Goal: Ask a question: Seek information or help from site administrators or community

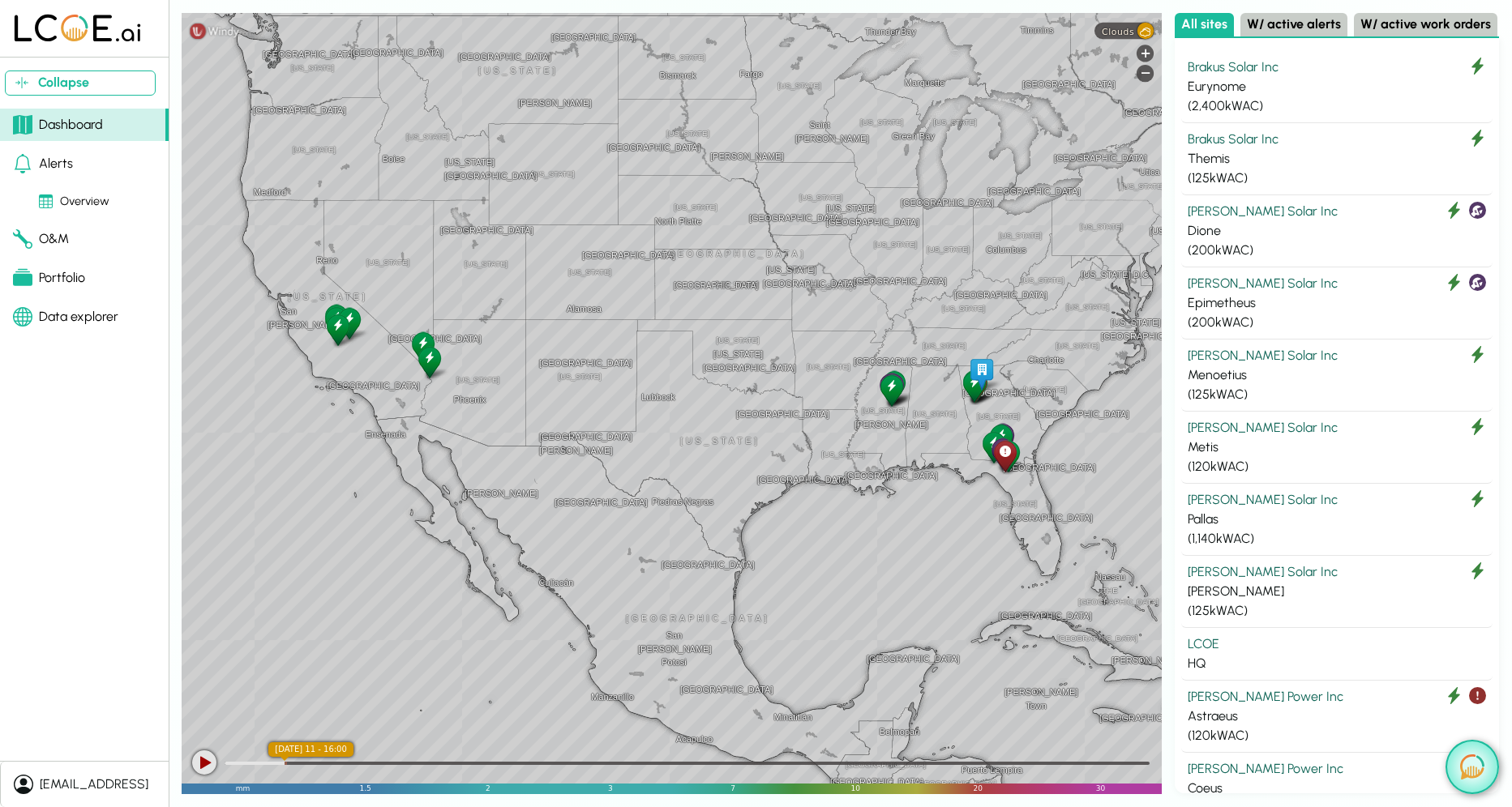
click at [1478, 768] on img at bounding box center [1472, 766] width 24 height 25
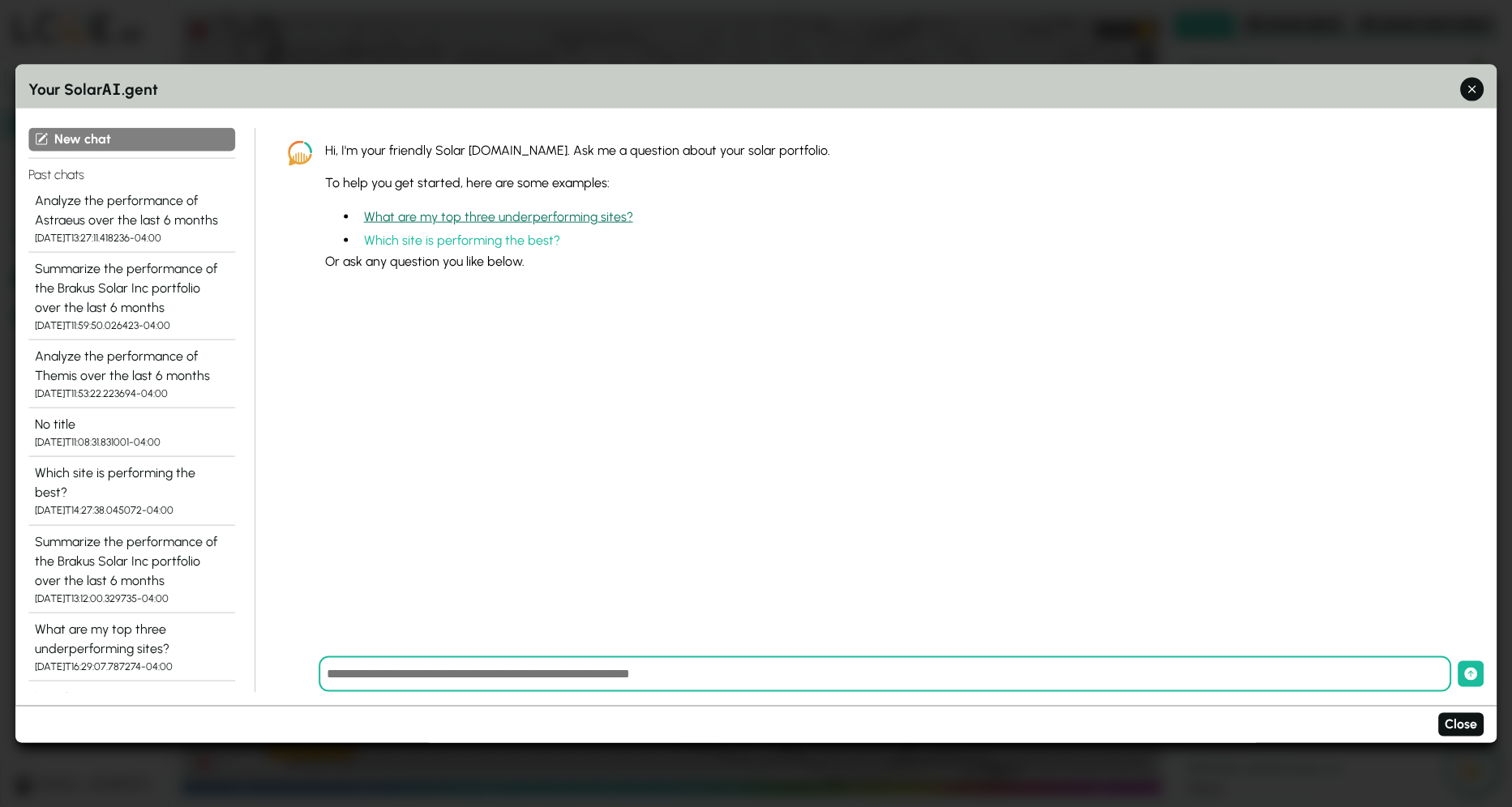
click at [595, 219] on button "What are my top three underperforming sites?" at bounding box center [499, 216] width 282 height 23
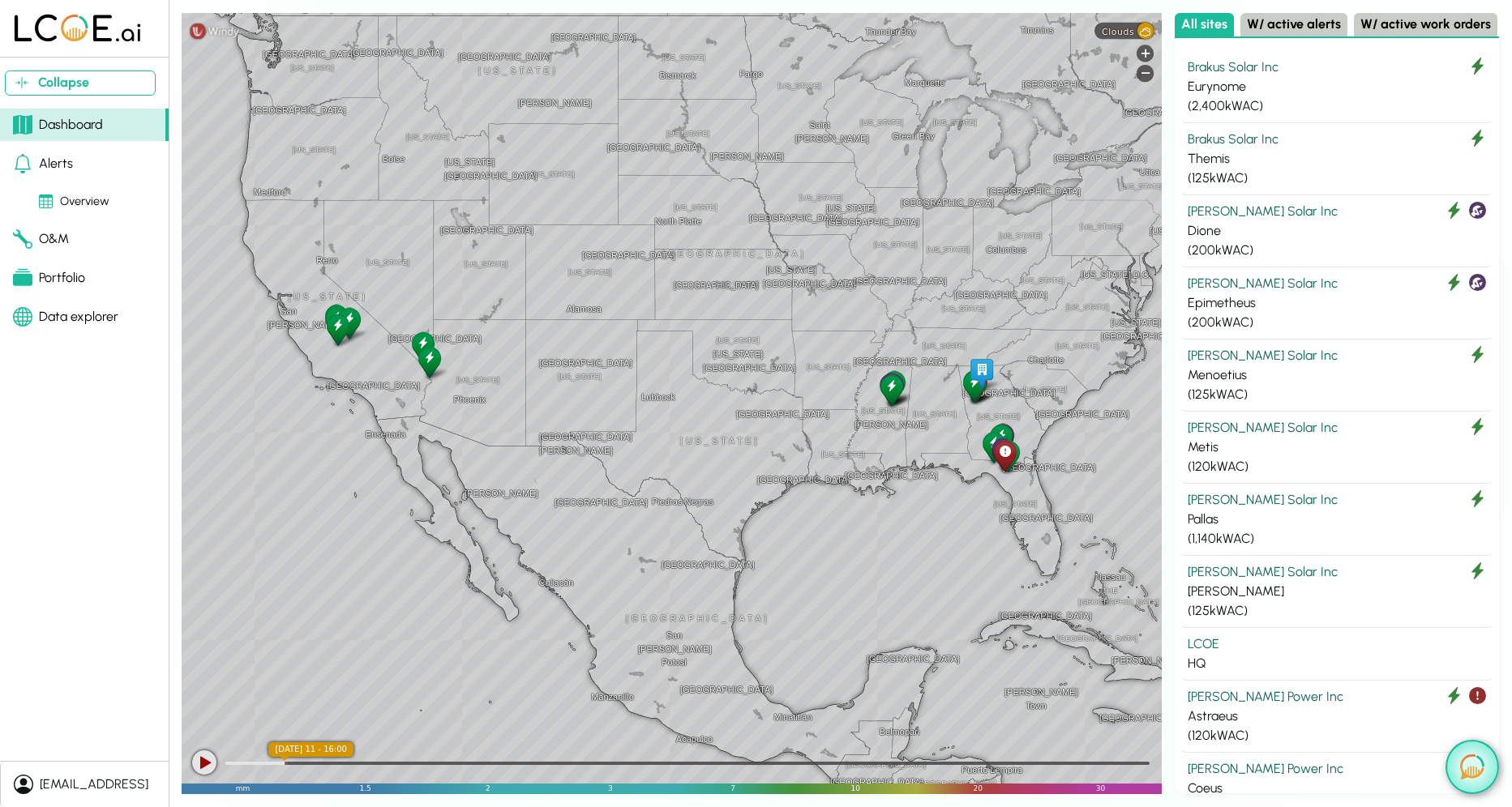
click at [1477, 764] on img at bounding box center [1472, 766] width 24 height 25
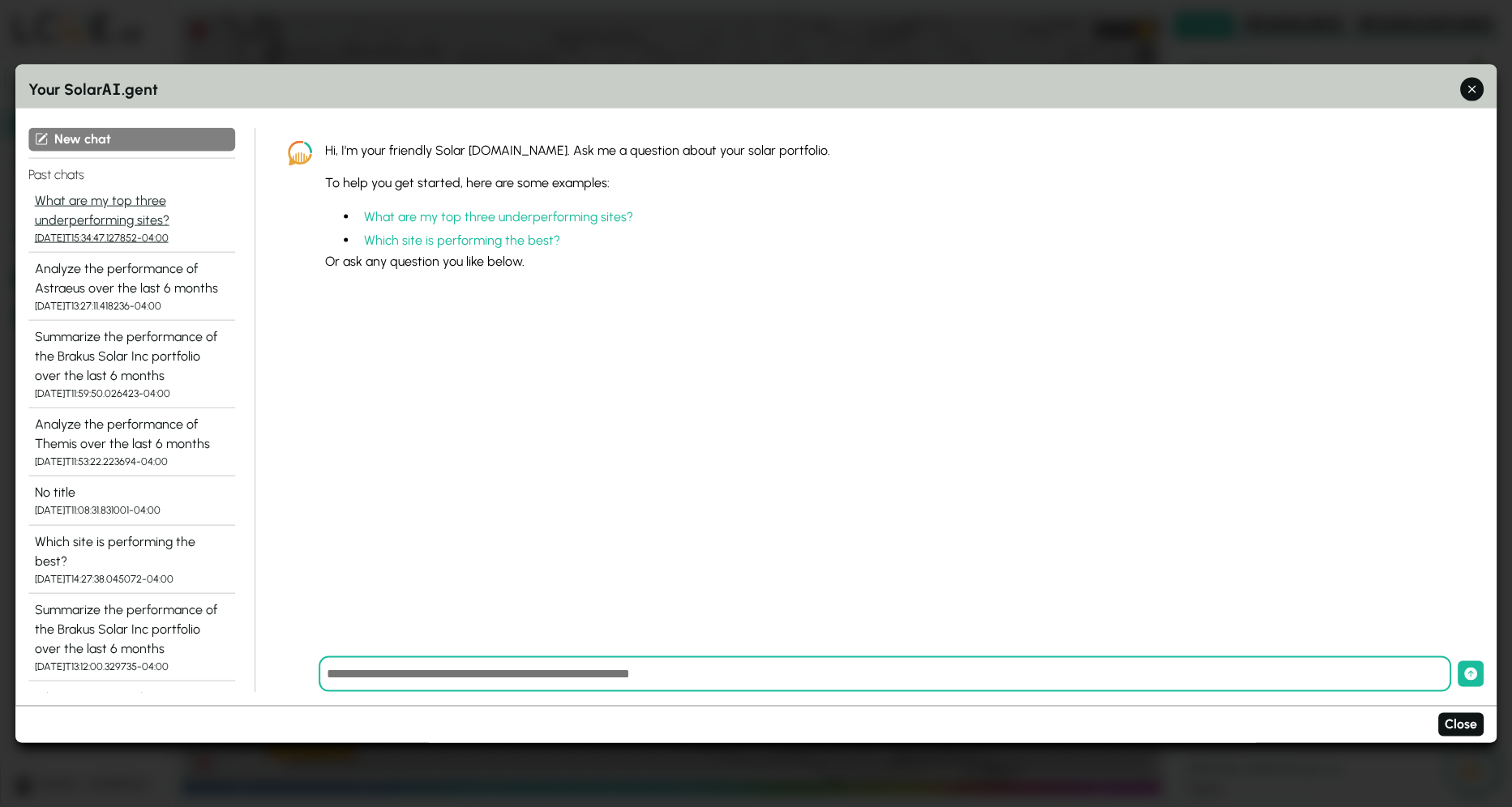
click at [116, 214] on div "What are my top three underperforming sites?" at bounding box center [132, 209] width 194 height 39
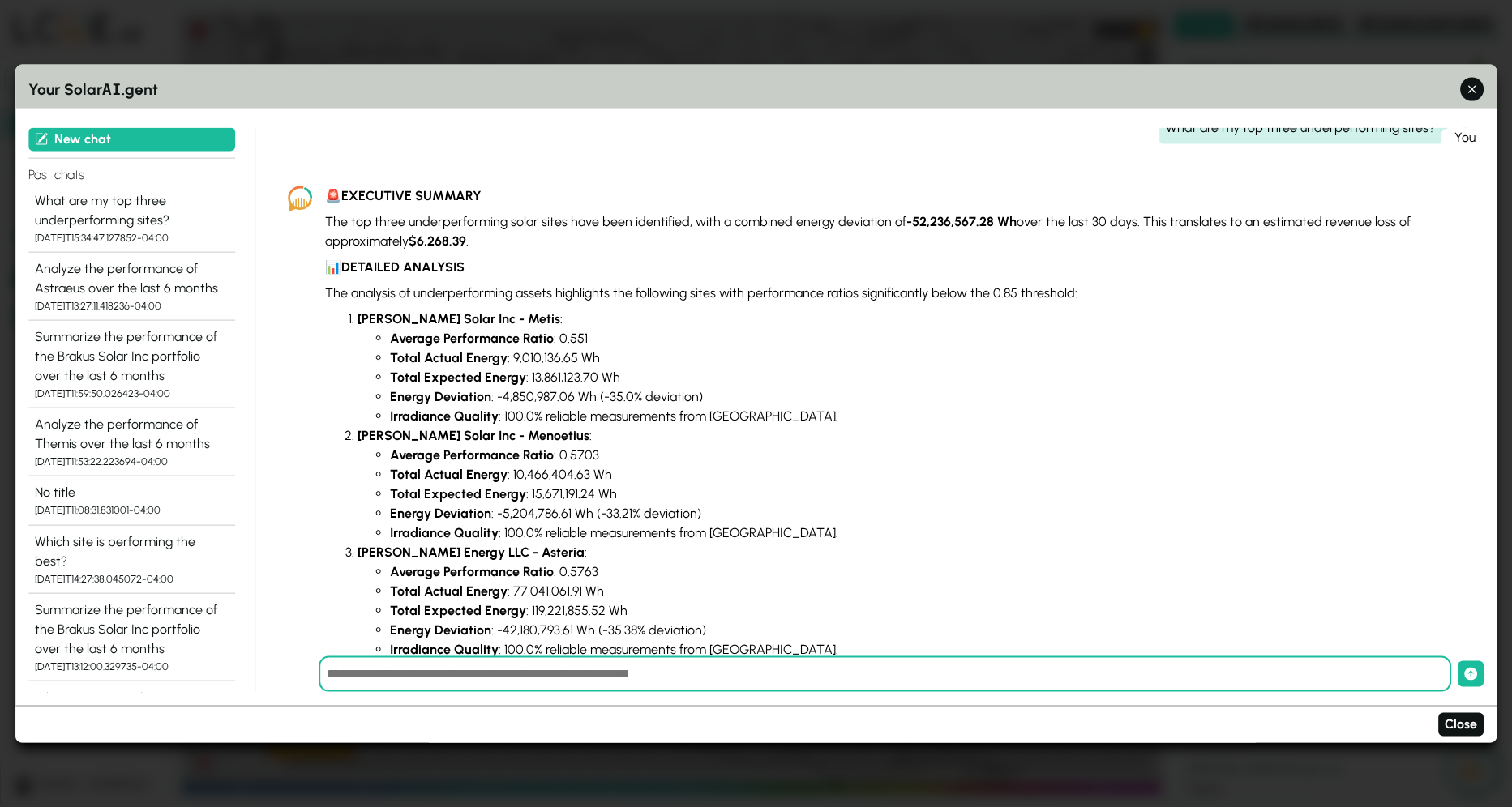
scroll to position [42, 0]
click at [499, 678] on input "text" at bounding box center [885, 674] width 1133 height 36
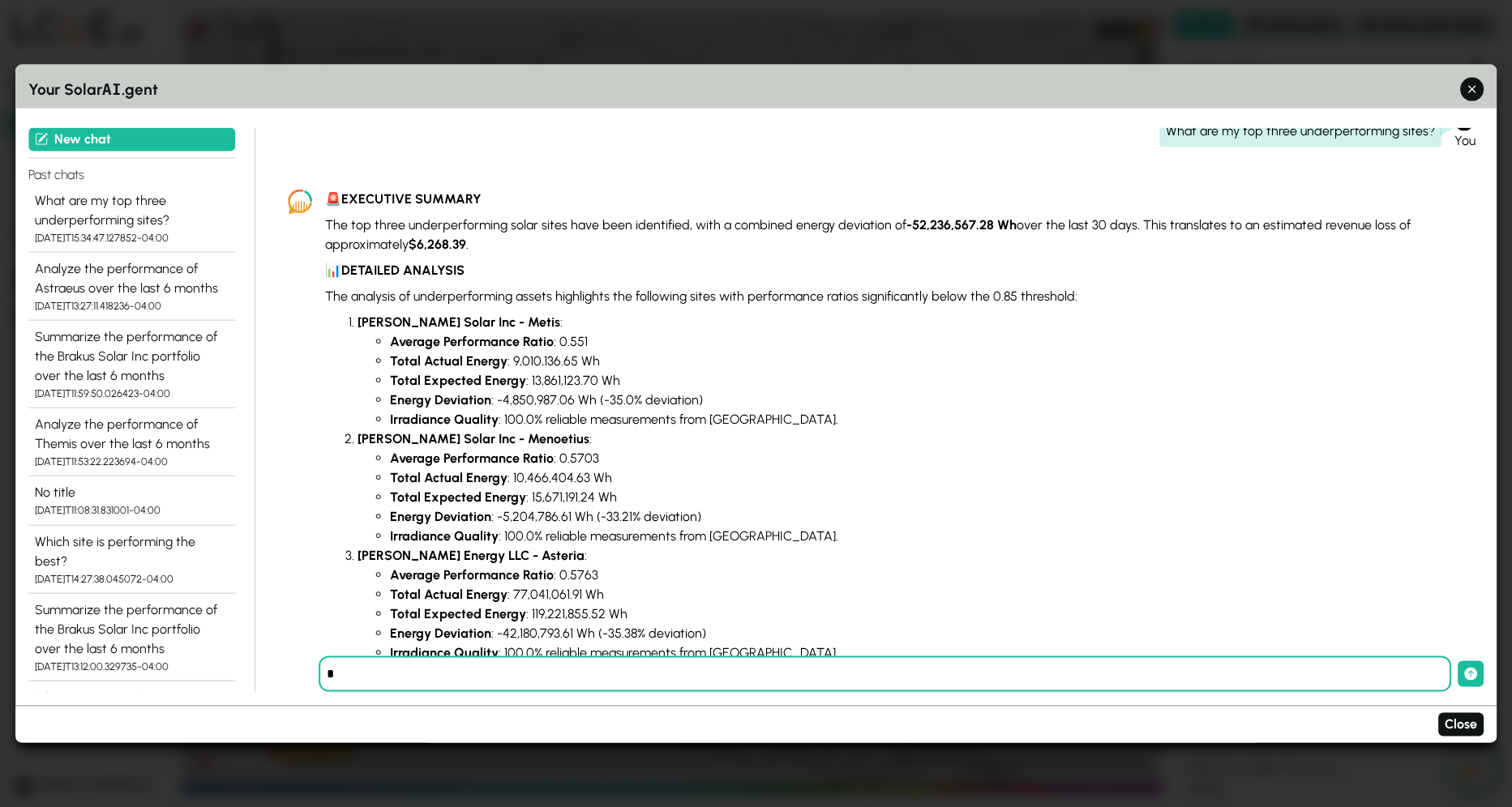
scroll to position [366, 0]
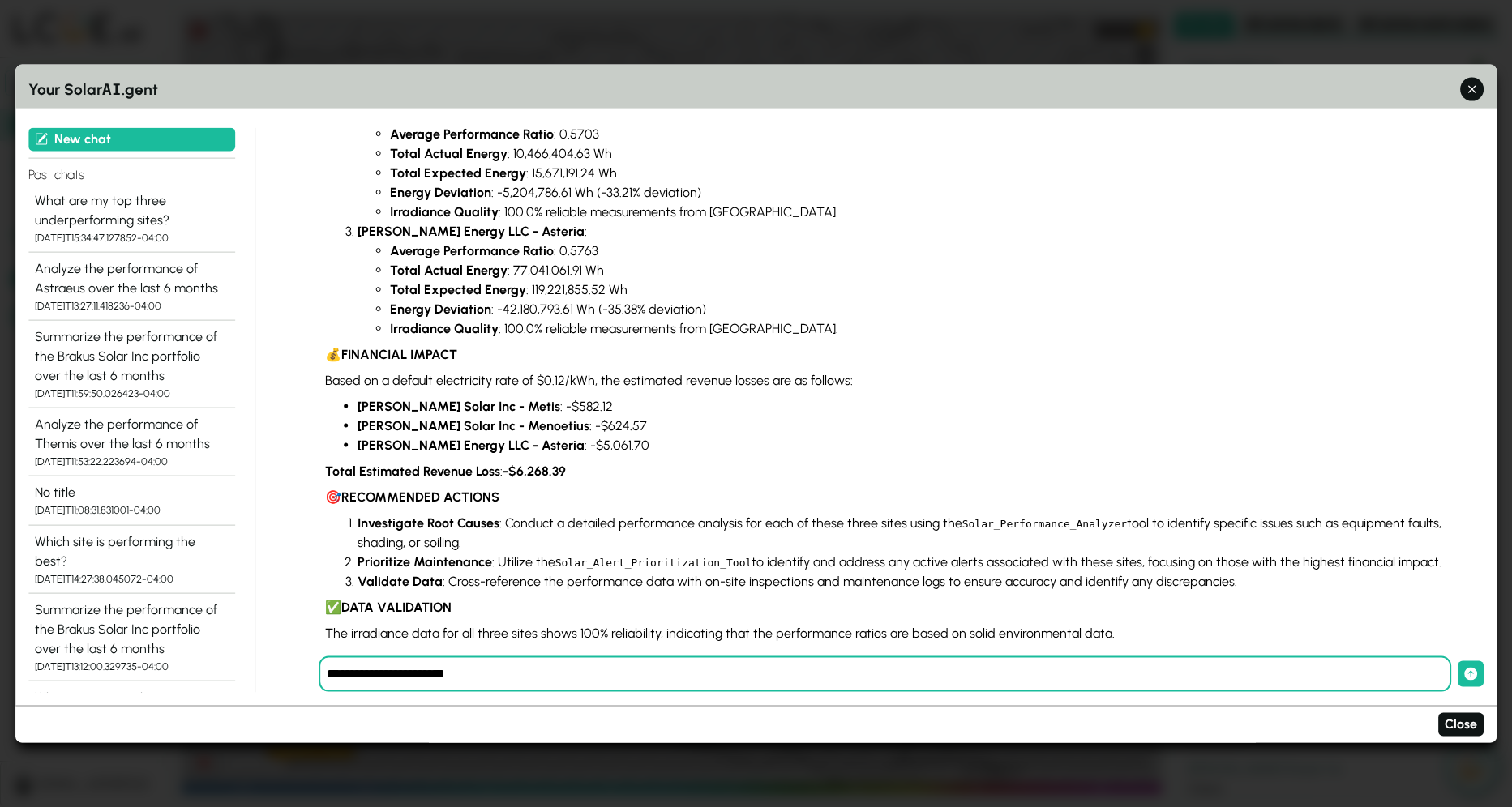
type input "**********"
click at [1457, 661] on button "submit" at bounding box center [1470, 674] width 26 height 26
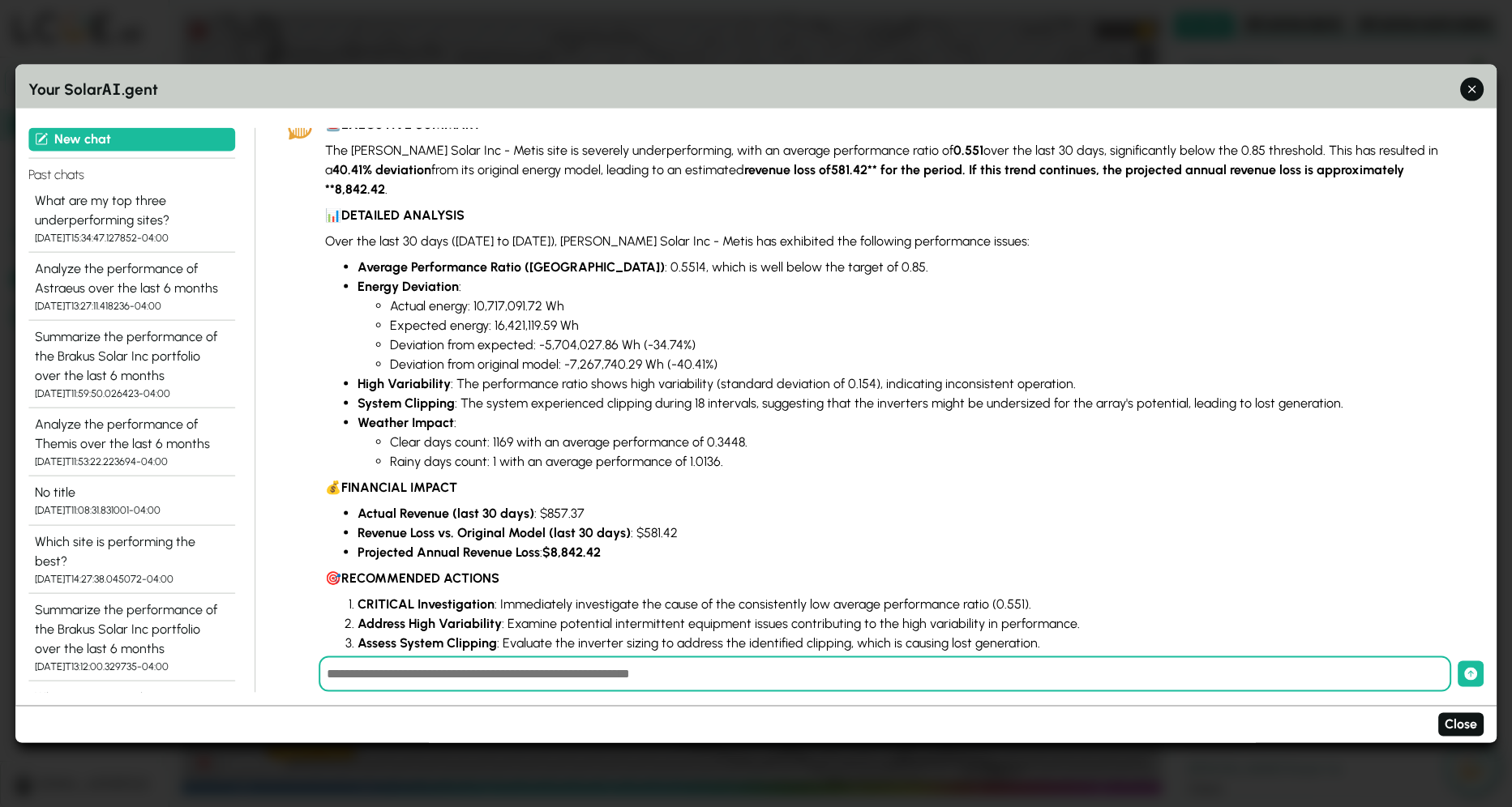
scroll to position [1092, 0]
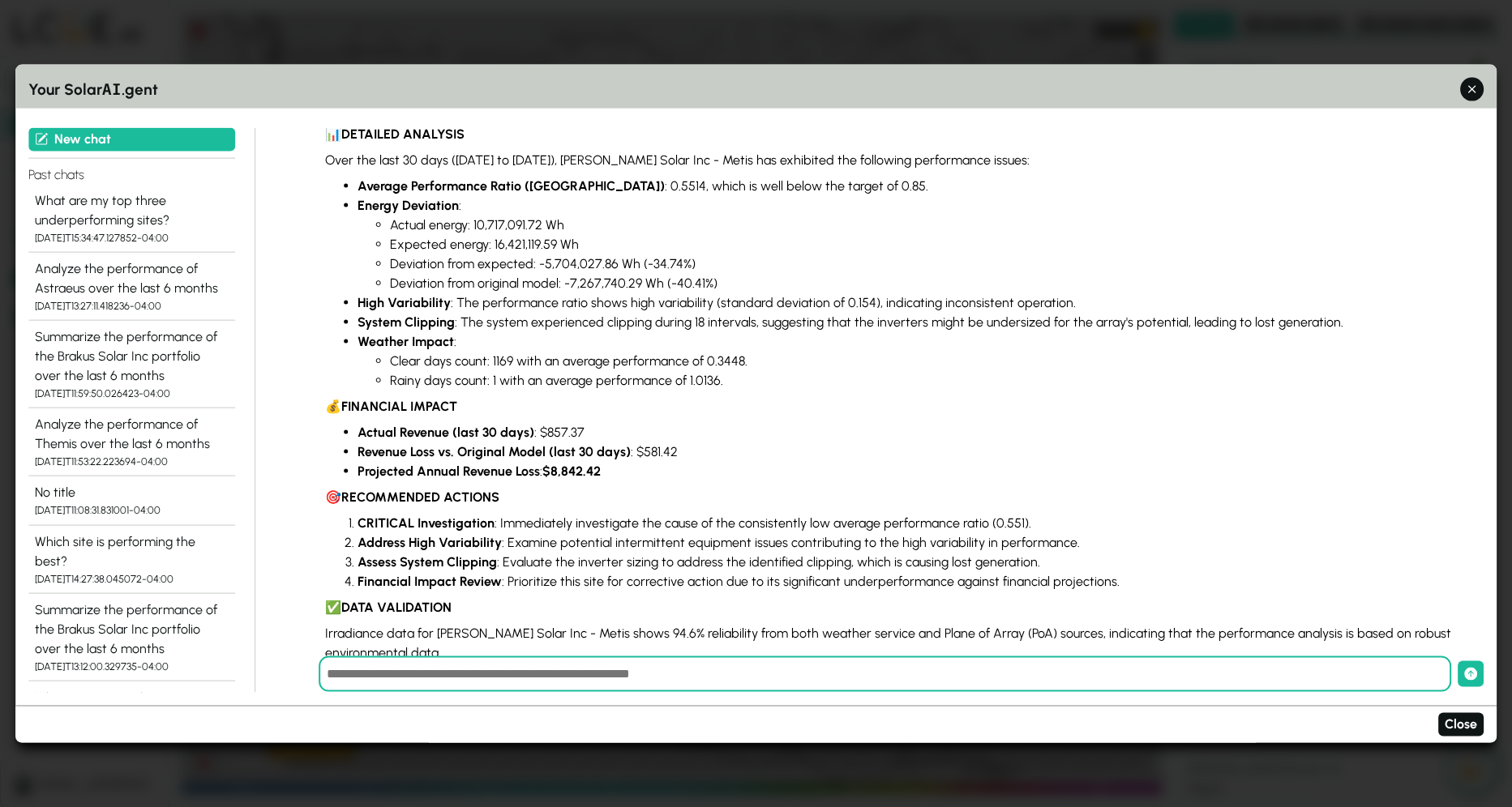
click at [674, 676] on input "text" at bounding box center [885, 674] width 1133 height 36
type input "*"
type input "**********"
click at [1457, 661] on button "submit" at bounding box center [1470, 674] width 26 height 26
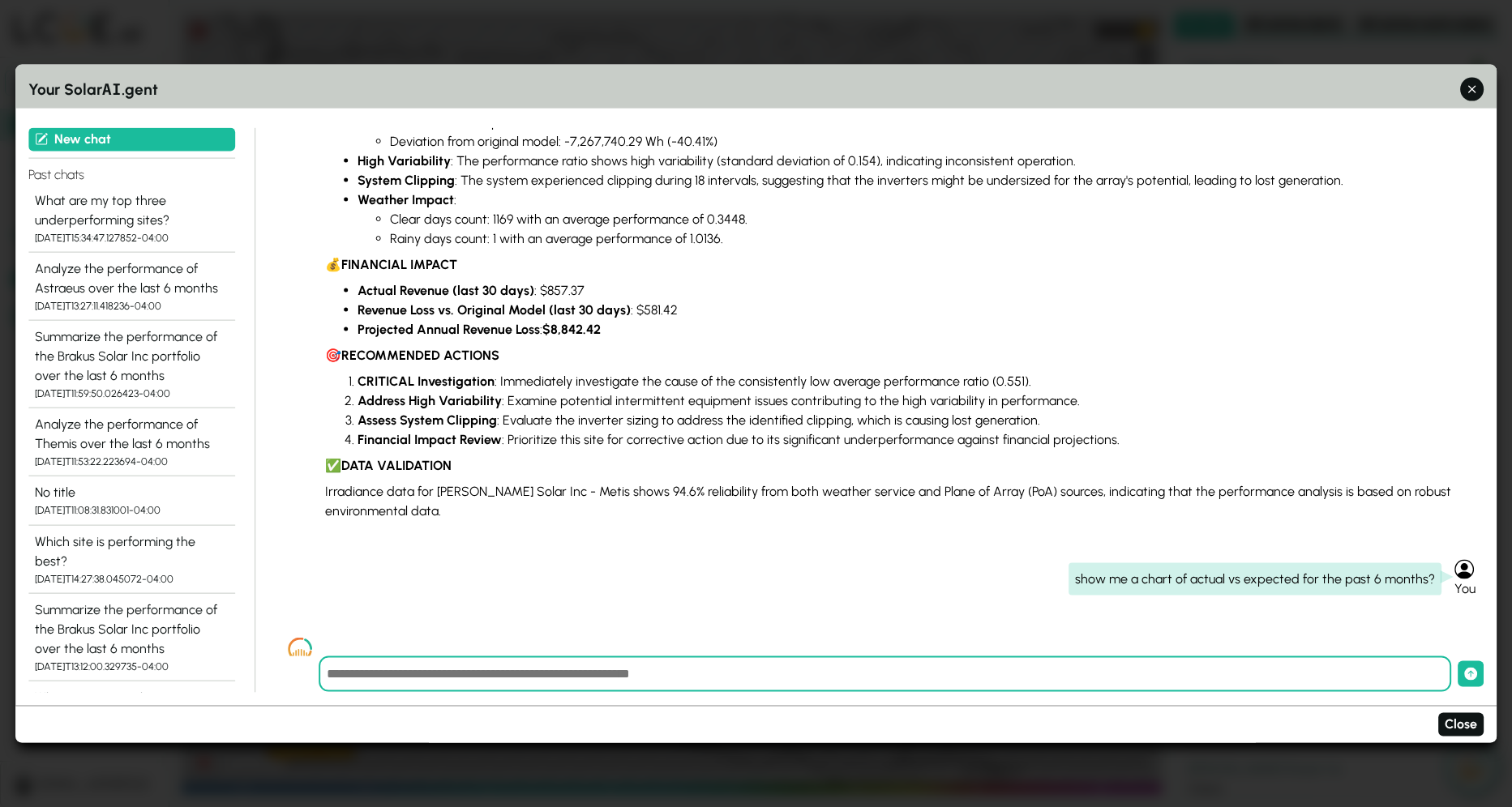
click at [1213, 563] on div "show me a chart of actual vs expected for the past 6 months?" at bounding box center [1255, 579] width 372 height 33
click at [299, 636] on img at bounding box center [299, 648] width 24 height 25
click at [127, 223] on div "What are my top three underperforming sites?" at bounding box center [132, 209] width 194 height 39
click at [170, 276] on div "Analyze the performance of Astraeus over the last 6 months" at bounding box center [132, 277] width 194 height 39
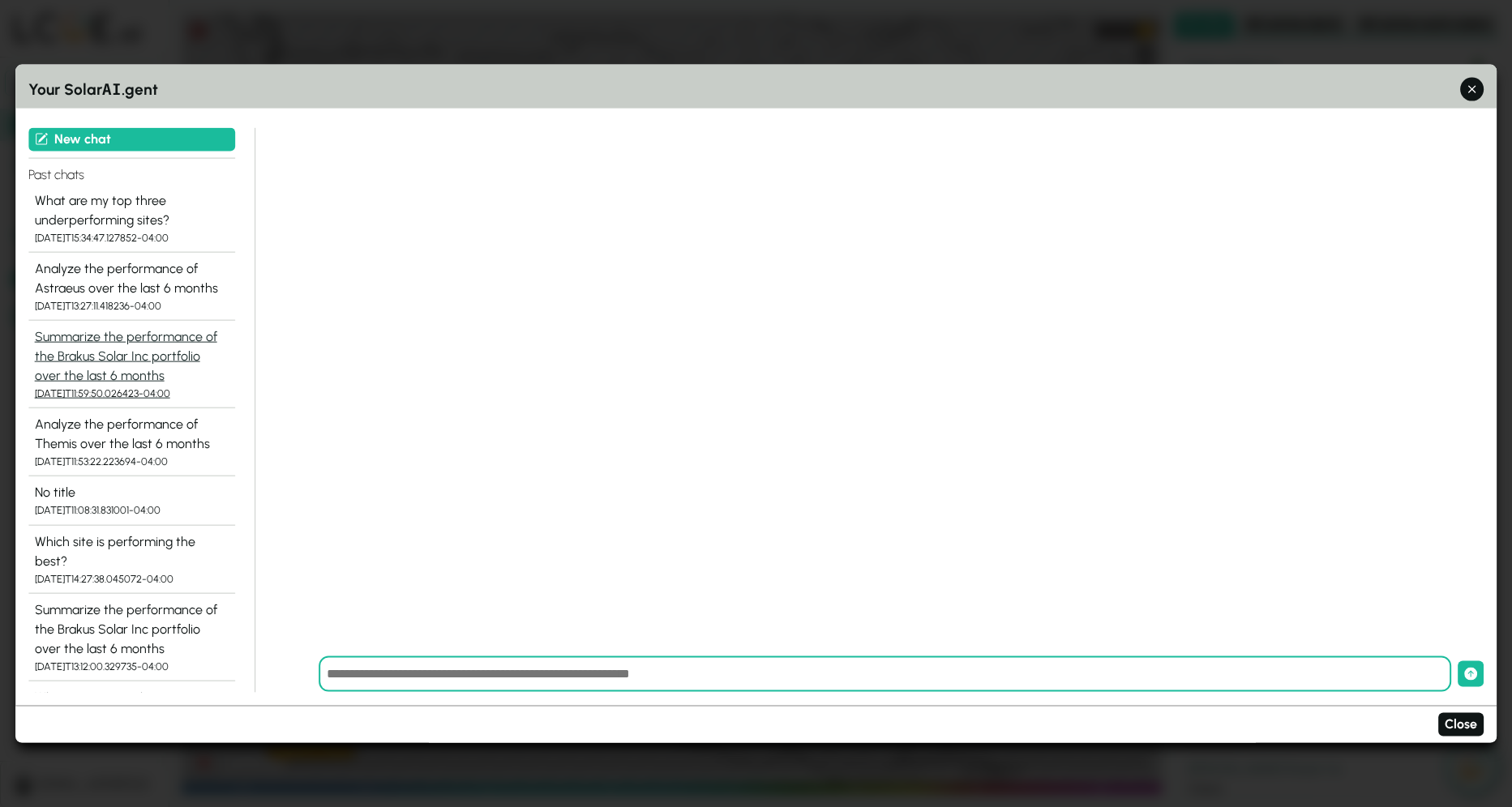
click at [58, 354] on div "Summarize the performance of the Brakus Solar Inc portfolio over the last 6 mon…" at bounding box center [132, 357] width 194 height 58
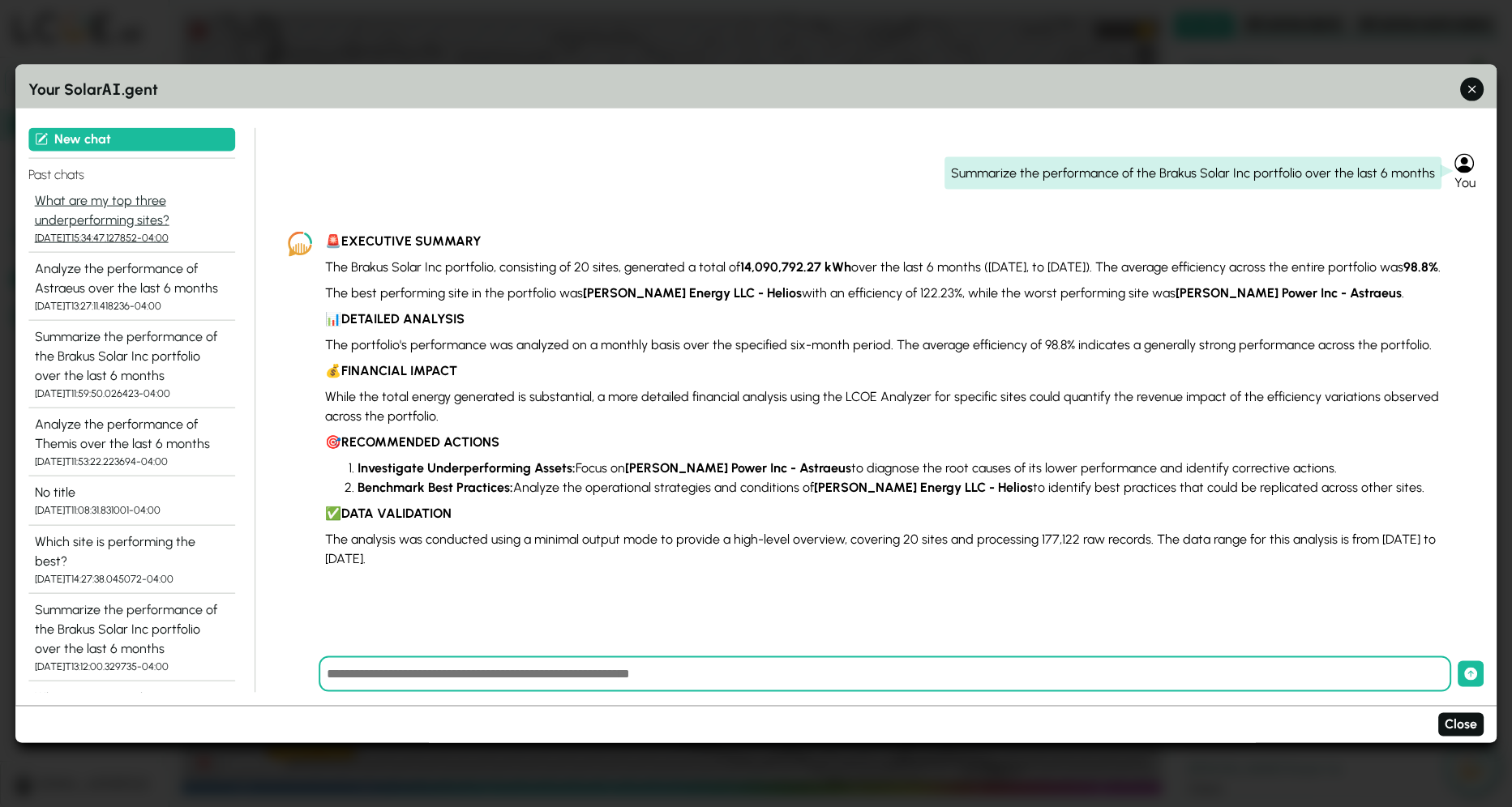
click at [95, 199] on div "What are my top three underperforming sites?" at bounding box center [132, 209] width 194 height 39
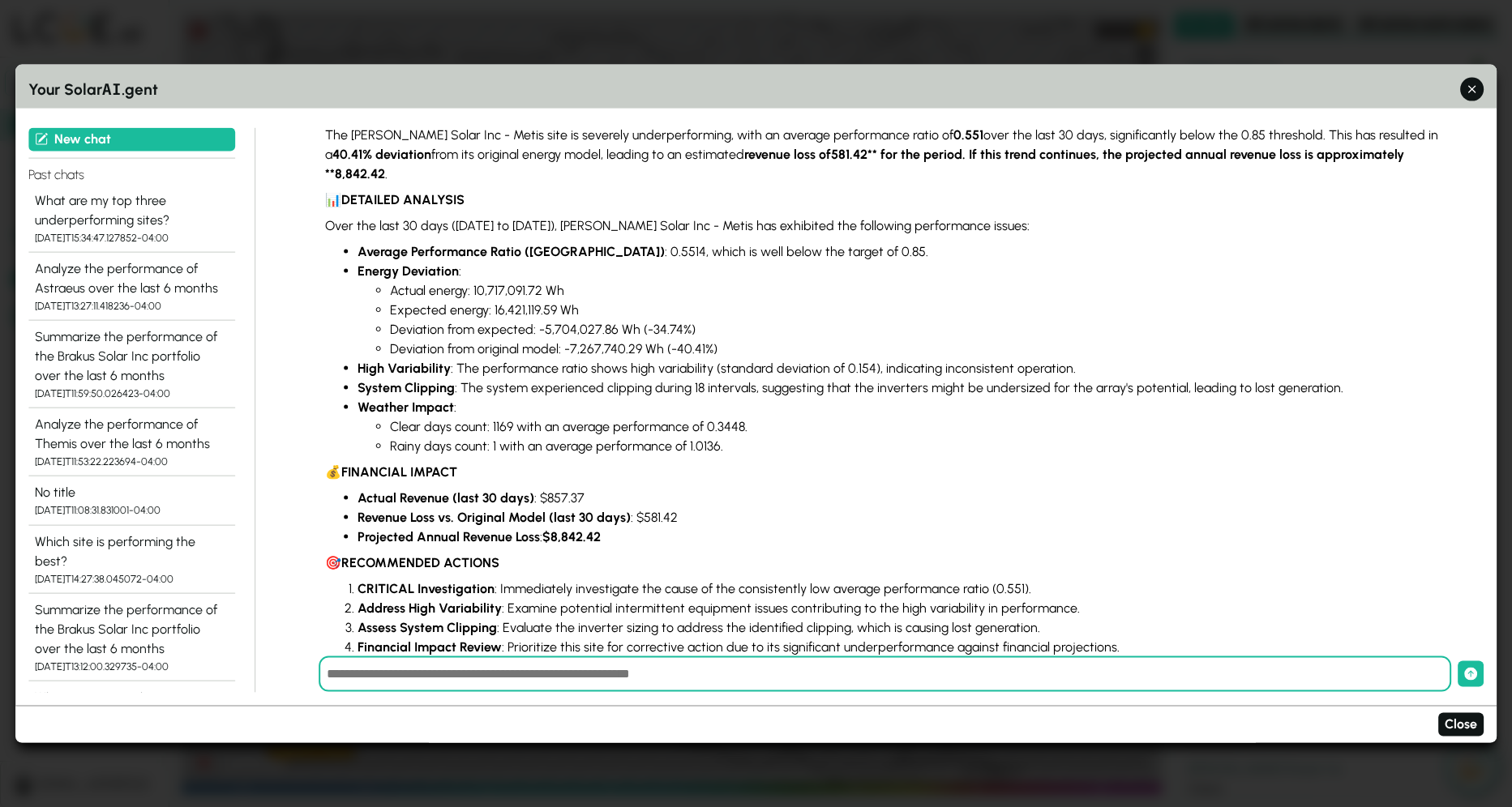
scroll to position [1234, 0]
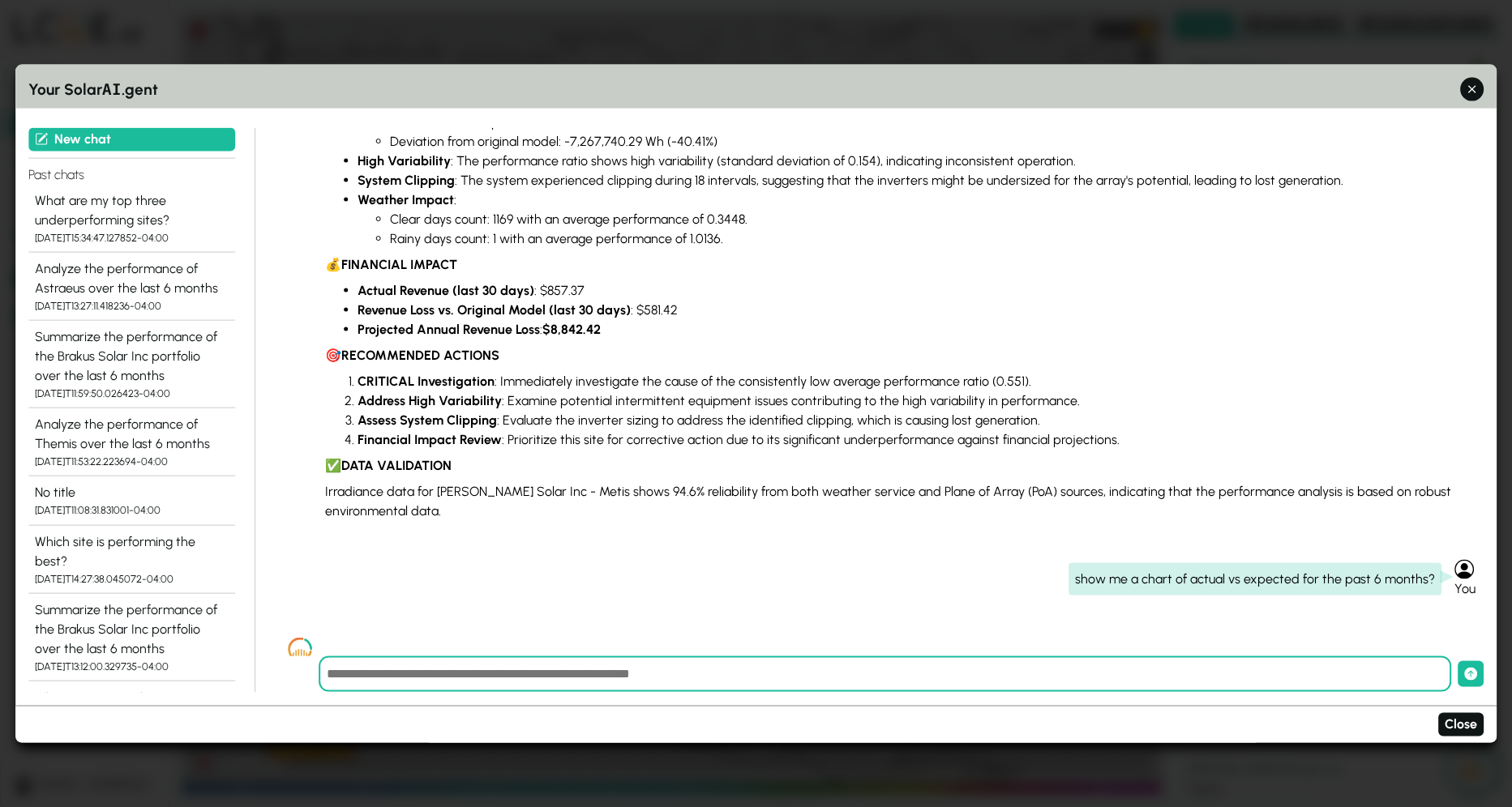
click at [776, 319] on li "Projected Annual Revenue Loss : $8,842.42" at bounding box center [908, 328] width 1101 height 20
click at [1468, 85] on icon "button" at bounding box center [1473, 89] width 17 height 17
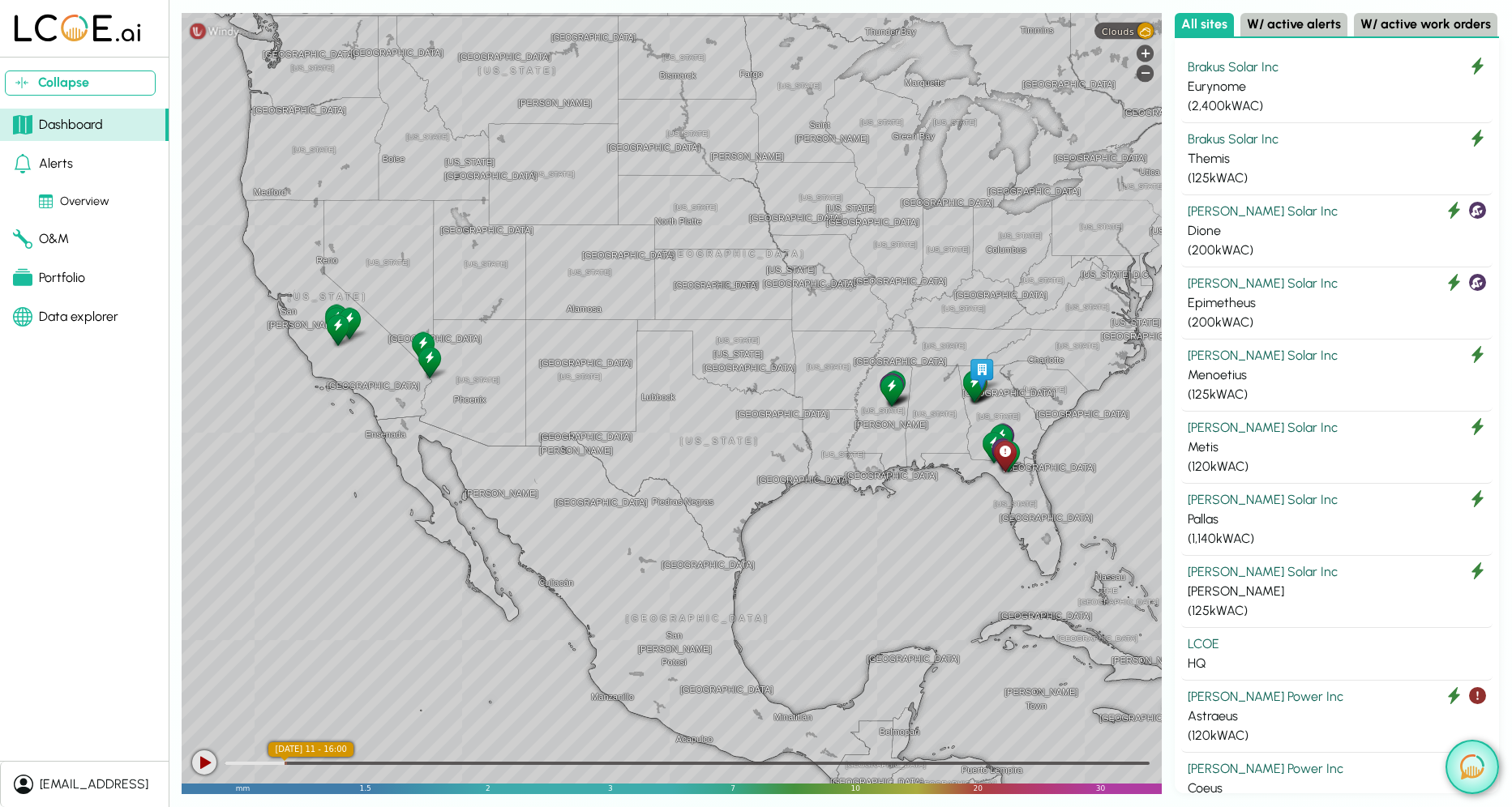
click at [1465, 761] on img at bounding box center [1472, 766] width 24 height 25
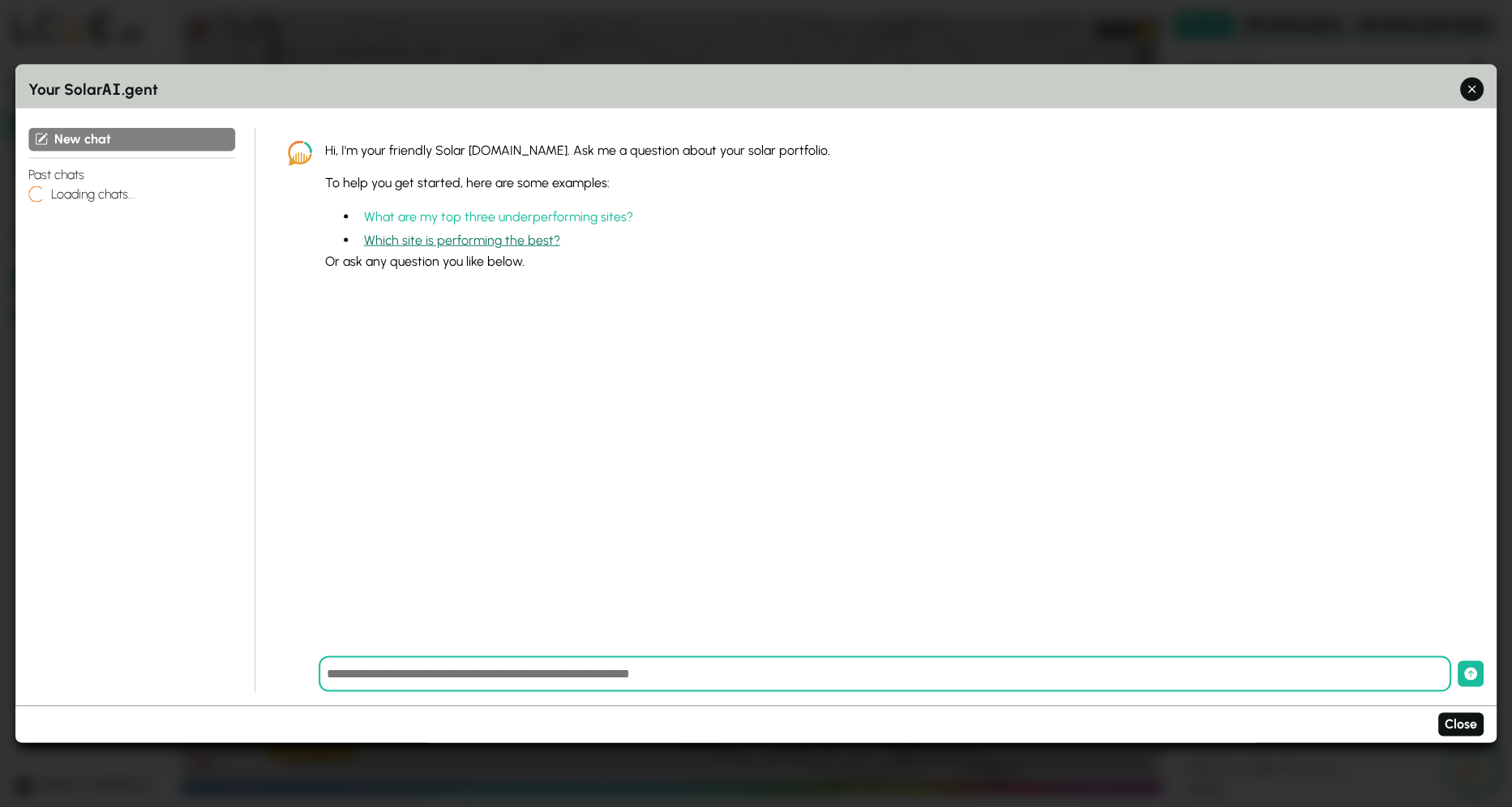
click at [424, 236] on button "Which site is performing the best?" at bounding box center [463, 239] width 209 height 23
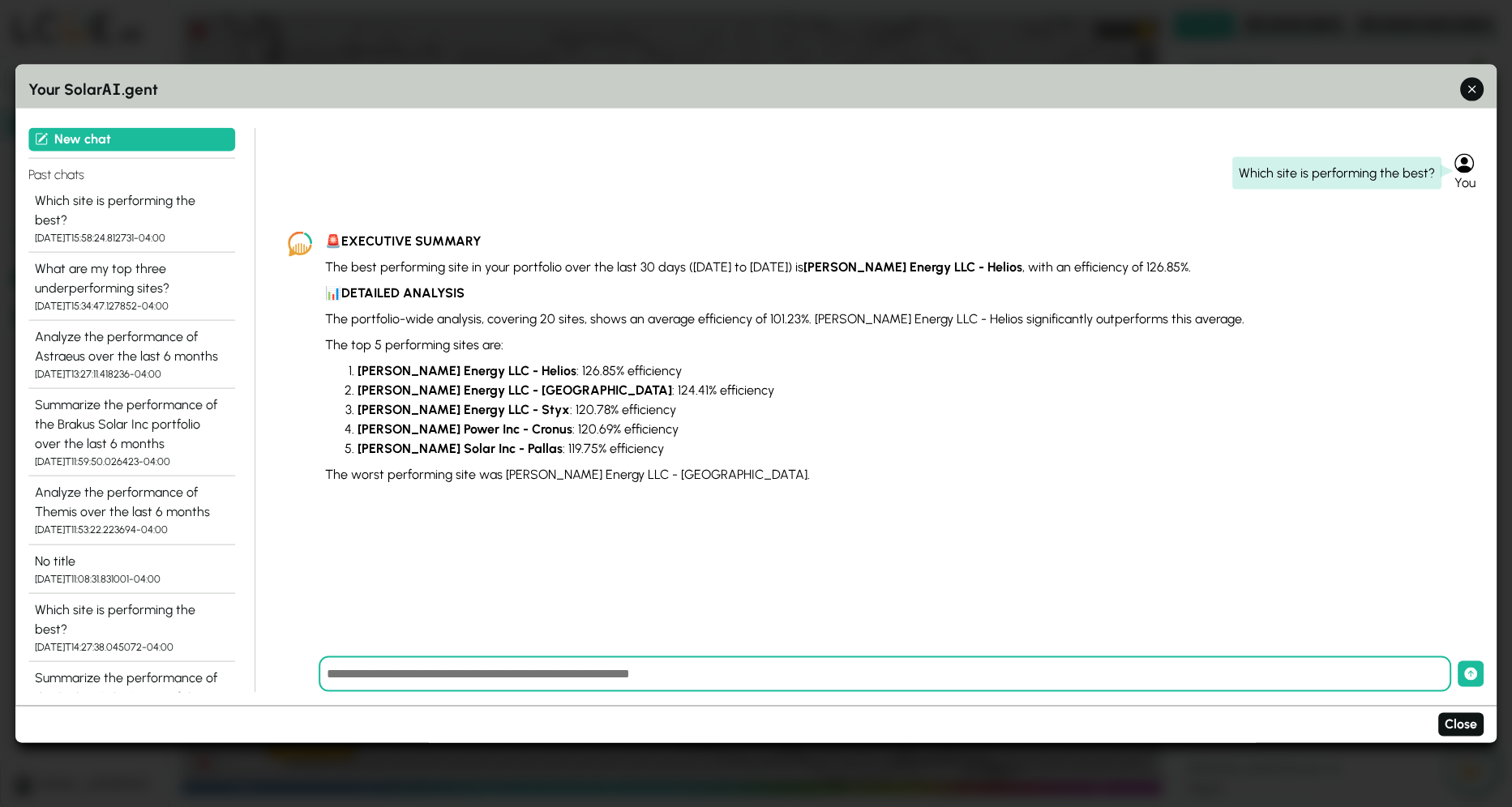
click at [670, 674] on input "text" at bounding box center [885, 674] width 1133 height 36
type input "**********"
click at [1457, 661] on button "submit" at bounding box center [1470, 674] width 26 height 26
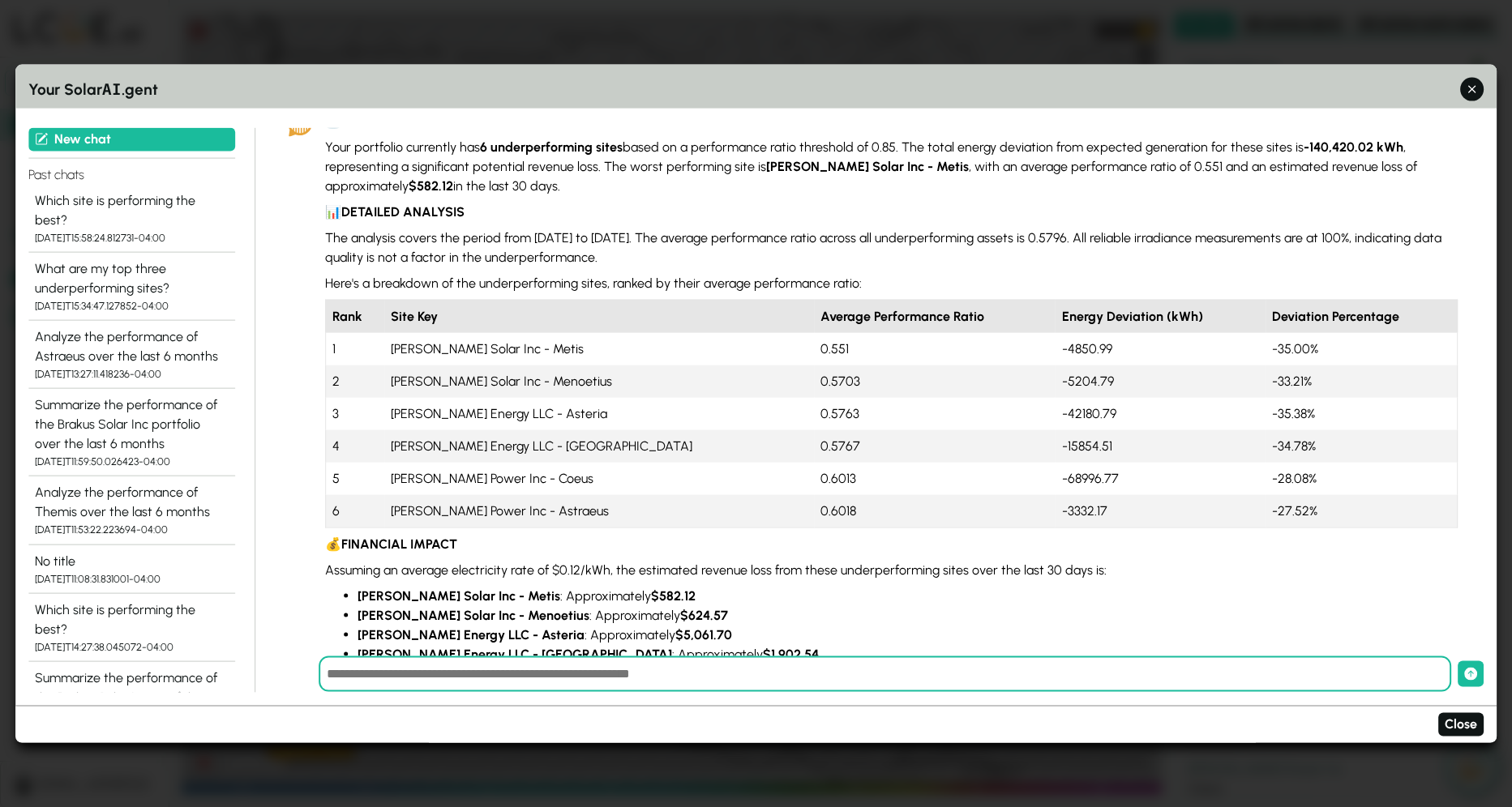
scroll to position [523, 0]
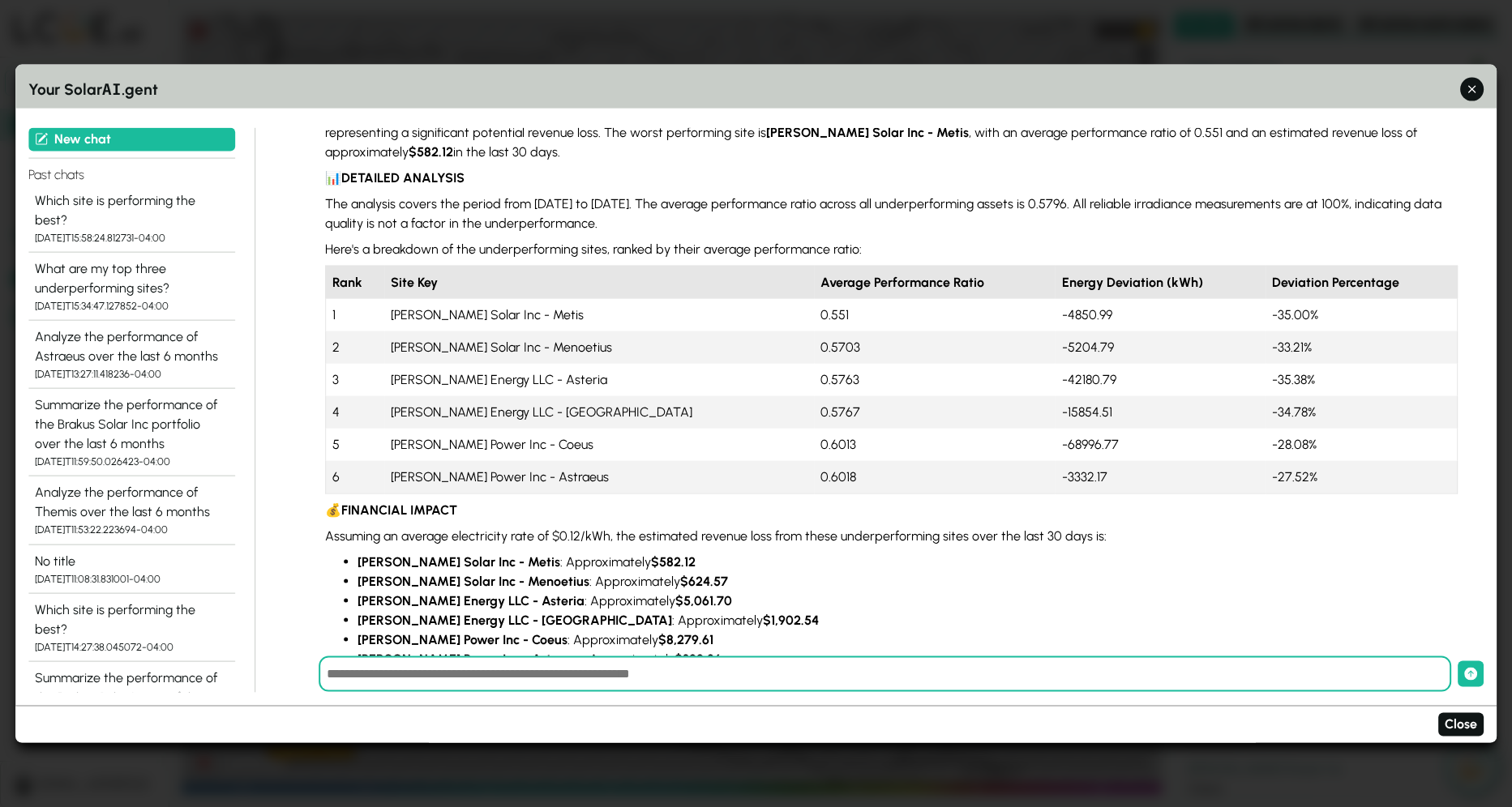
click at [798, 674] on input "text" at bounding box center [885, 674] width 1133 height 36
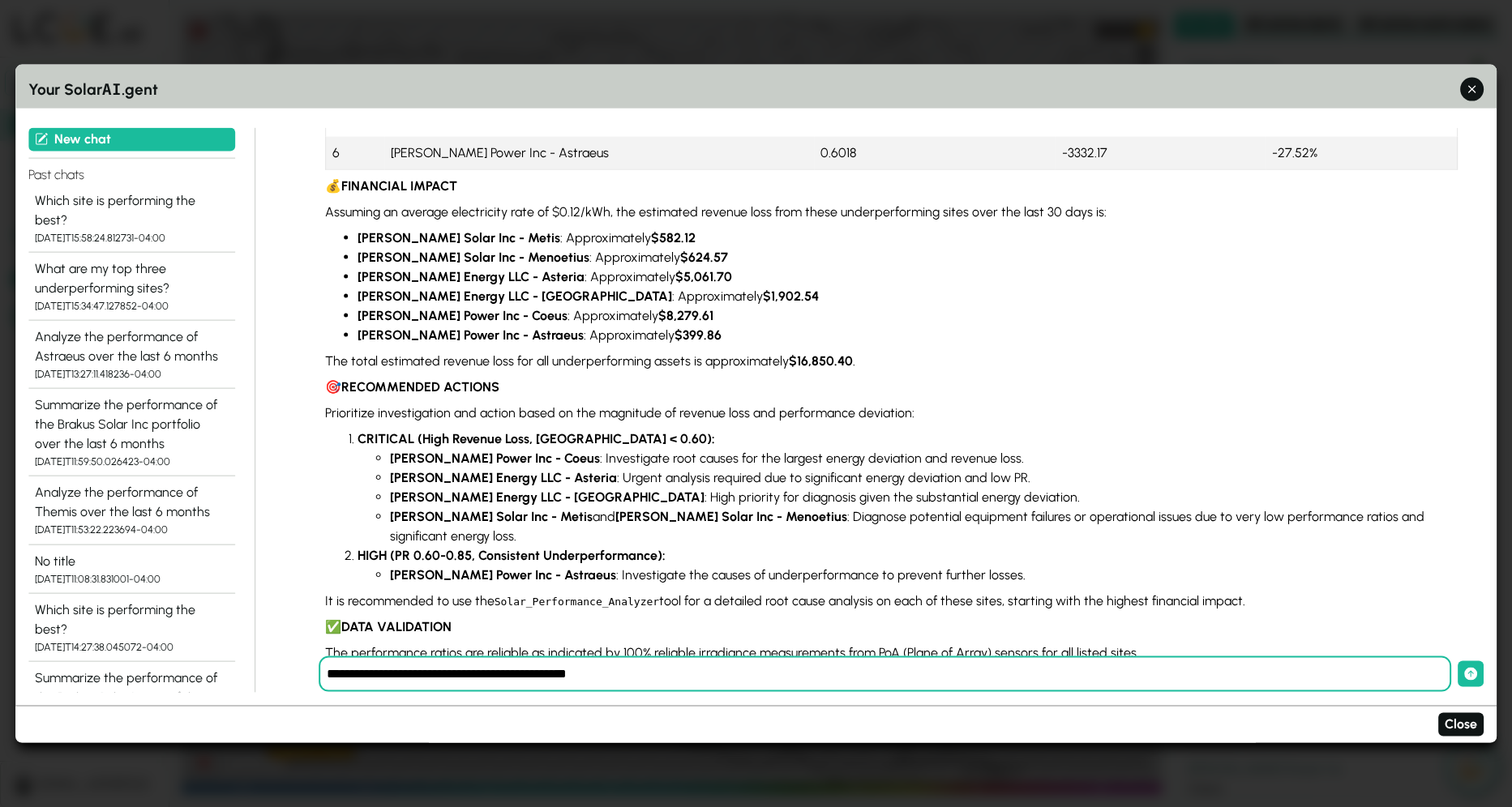
type input "**********"
click at [1457, 661] on button "submit" at bounding box center [1470, 674] width 26 height 26
